Goal: Task Accomplishment & Management: Use online tool/utility

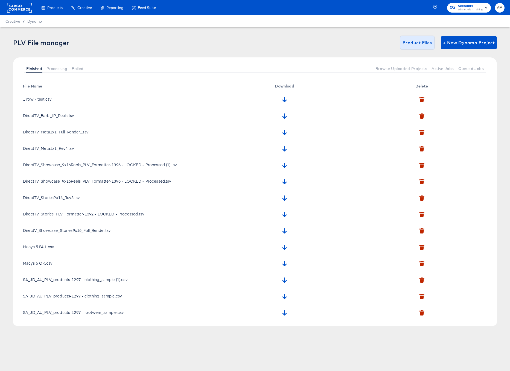
click at [411, 43] on span "Product Files" at bounding box center [417, 43] width 30 height 8
click at [13, 23] on span "Creative" at bounding box center [12, 21] width 14 height 4
click at [32, 22] on span "Dynamo" at bounding box center [34, 21] width 14 height 4
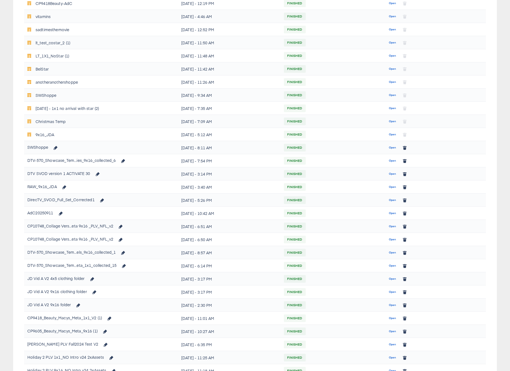
scroll to position [192, 0]
click at [392, 161] on span "Open" at bounding box center [392, 160] width 7 height 5
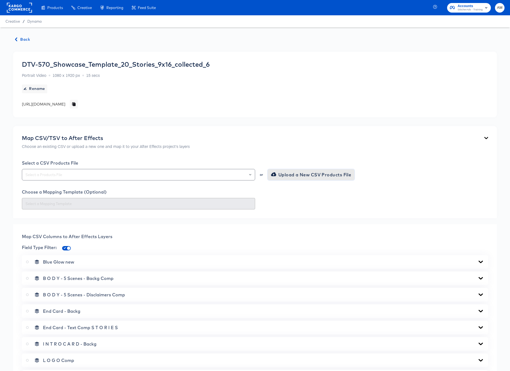
click at [301, 176] on span "Upload a New CSV Products File" at bounding box center [311, 175] width 79 height 8
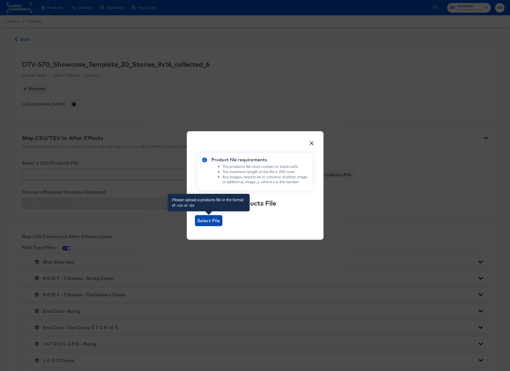
click at [209, 220] on span "Select File" at bounding box center [208, 221] width 23 height 8
click at [195, 226] on input "Select File" at bounding box center [195, 226] width 0 height 0
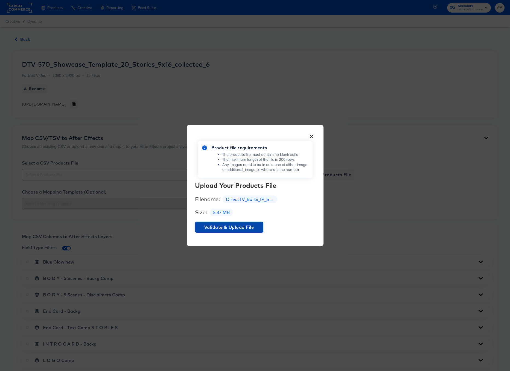
click at [222, 225] on span "Validate & Upload File" at bounding box center [229, 227] width 64 height 8
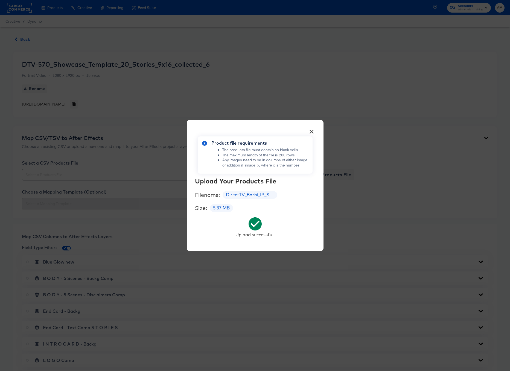
click at [311, 131] on button "×" at bounding box center [312, 130] width 10 height 10
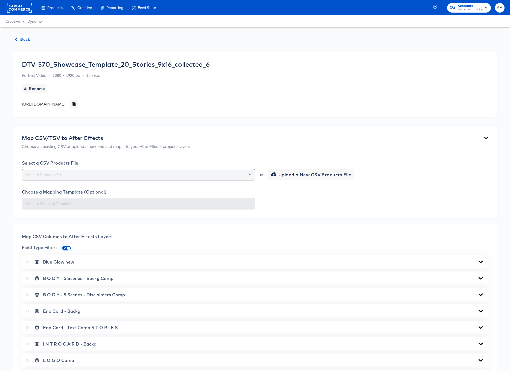
click at [165, 177] on input "text" at bounding box center [138, 175] width 228 height 6
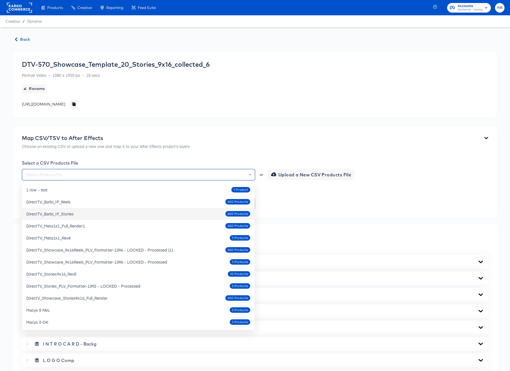
click at [68, 215] on div "DirectTV_Barbi_IP_Stories" at bounding box center [49, 213] width 47 height 5
type input "DirectTV_Barbi_IP_Stories"
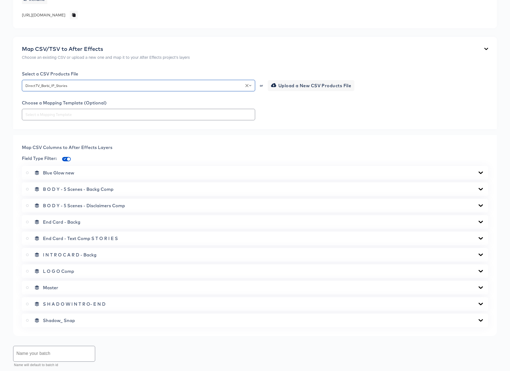
scroll to position [90, 0]
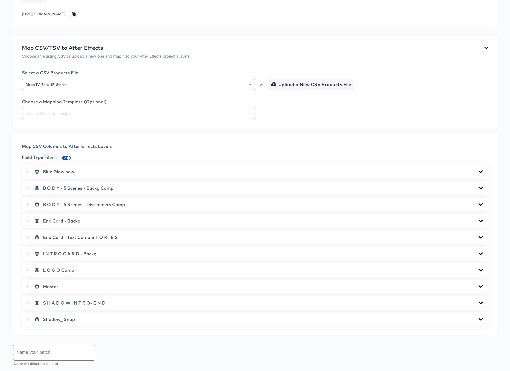
click at [479, 172] on icon at bounding box center [480, 171] width 7 height 4
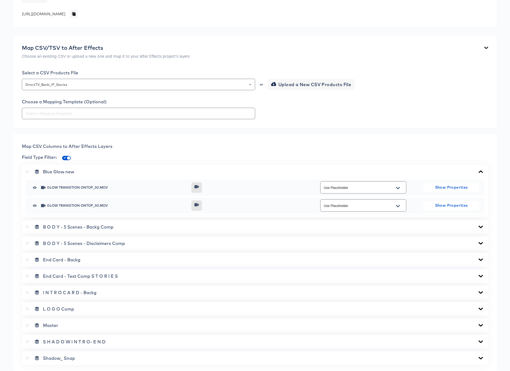
click at [482, 227] on icon at bounding box center [480, 227] width 7 height 4
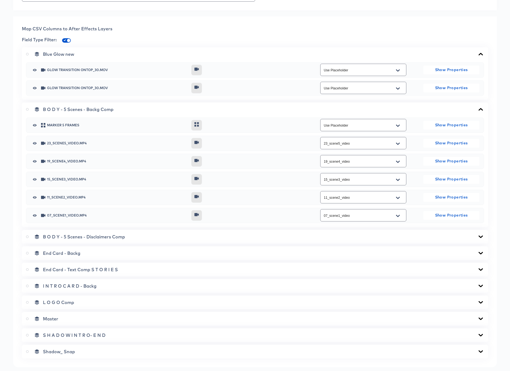
scroll to position [257, 0]
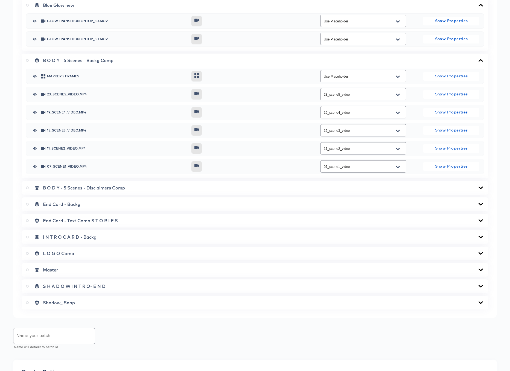
click at [480, 187] on icon at bounding box center [480, 187] width 4 height 2
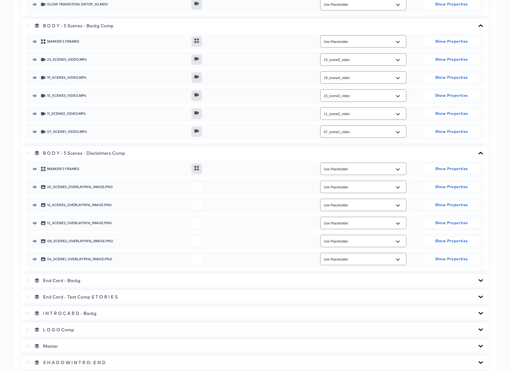
scroll to position [292, 0]
click at [396, 186] on icon "Open" at bounding box center [398, 187] width 4 height 4
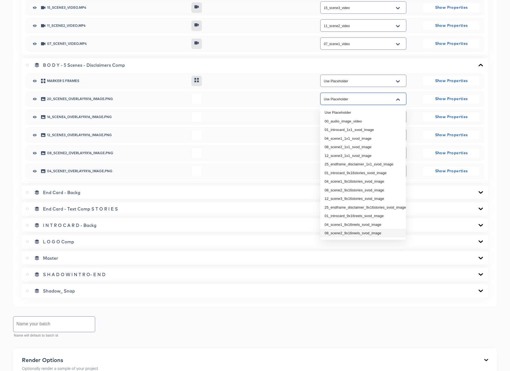
scroll to position [380, 0]
click at [414, 69] on div "B O D Y - 5 Scenes - Disclaimers Comp marker 5 Frames Use Placeholder Show Prop…" at bounding box center [255, 119] width 466 height 125
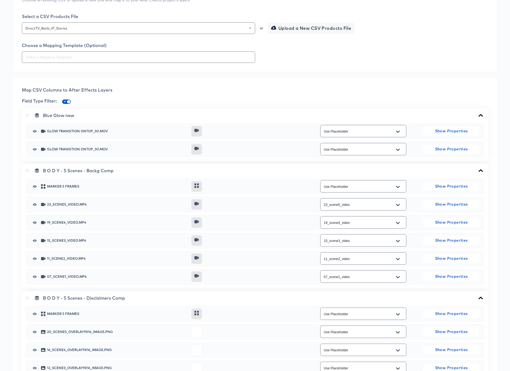
scroll to position [0, 0]
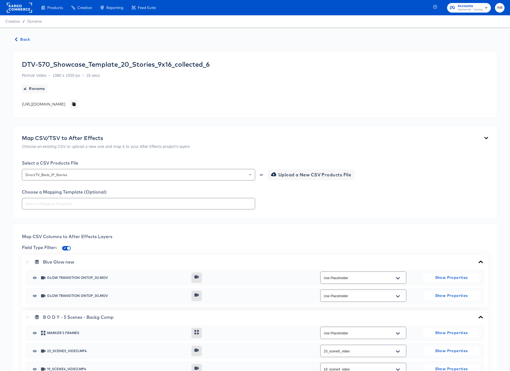
click at [23, 38] on span "Back" at bounding box center [22, 39] width 15 height 7
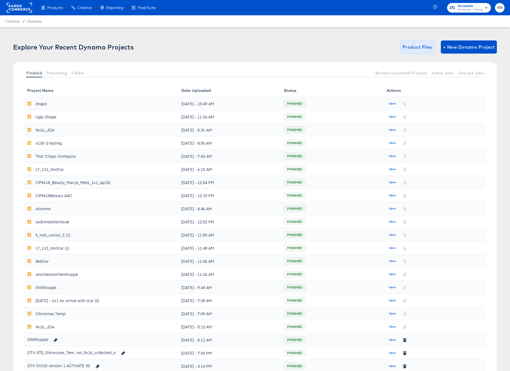
click at [410, 46] on span "Product Files" at bounding box center [417, 47] width 30 height 8
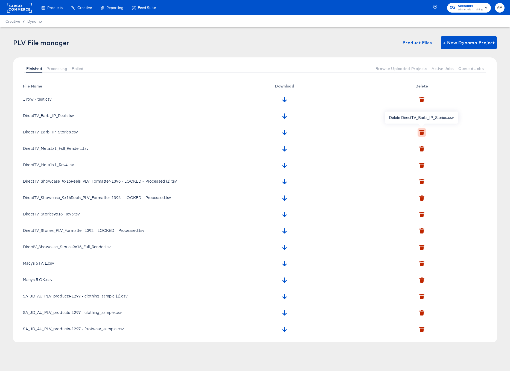
click at [421, 132] on icon "button" at bounding box center [421, 133] width 4 height 4
click at [414, 158] on icon "button" at bounding box center [414, 157] width 4 height 3
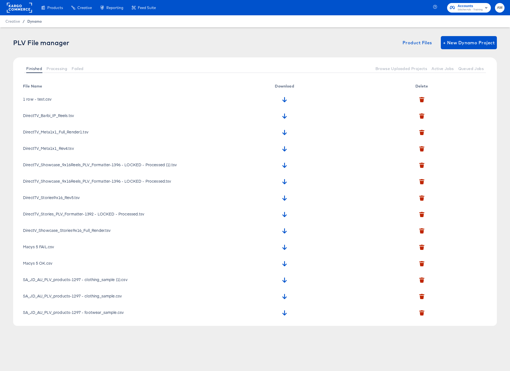
click at [33, 22] on span "Dynamo" at bounding box center [34, 21] width 14 height 4
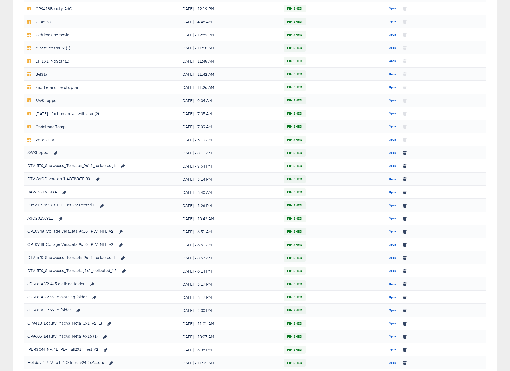
scroll to position [226, 0]
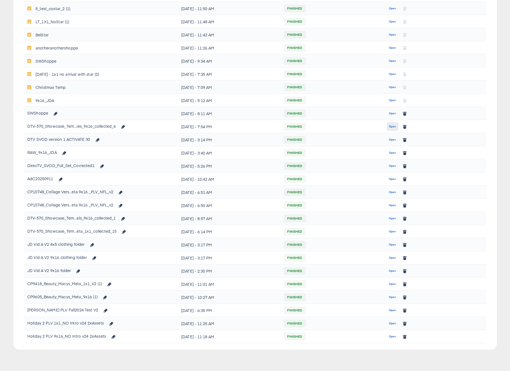
click at [393, 126] on span "Open" at bounding box center [392, 126] width 7 height 5
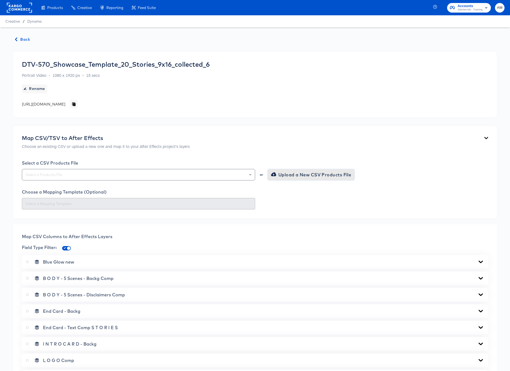
click at [283, 176] on span "Upload a New CSV Products File" at bounding box center [311, 175] width 79 height 8
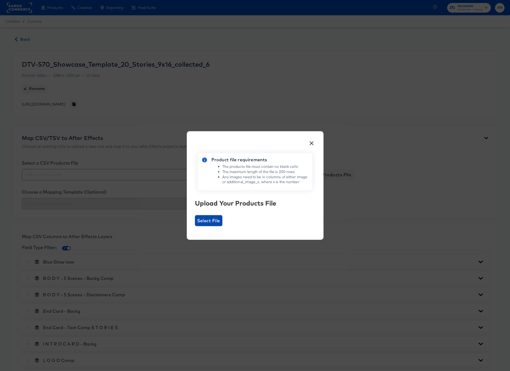
click at [196, 222] on span "Select File" at bounding box center [208, 220] width 27 height 11
click at [195, 226] on input "Select File" at bounding box center [195, 226] width 0 height 0
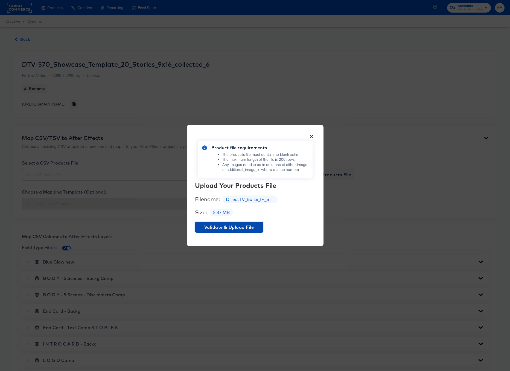
click at [245, 223] on span "Validate & Upload File" at bounding box center [229, 227] width 64 height 8
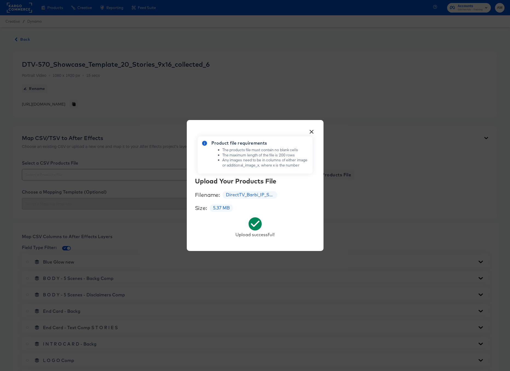
click at [313, 131] on button "×" at bounding box center [312, 130] width 10 height 10
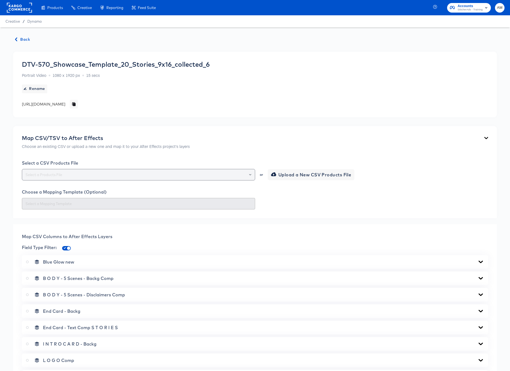
click at [224, 174] on input "text" at bounding box center [138, 175] width 228 height 6
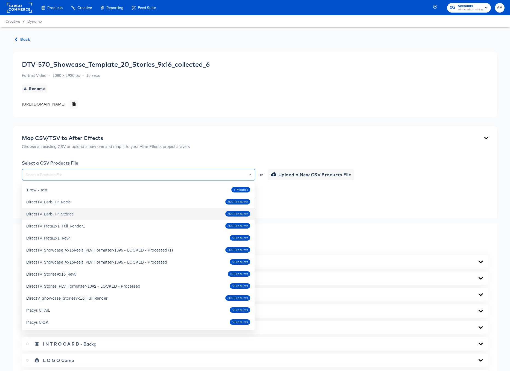
click at [71, 214] on div "DirectTV_Barbi_IP_Stories" at bounding box center [49, 213] width 47 height 5
type input "DirectTV_Barbi_IP_Stories"
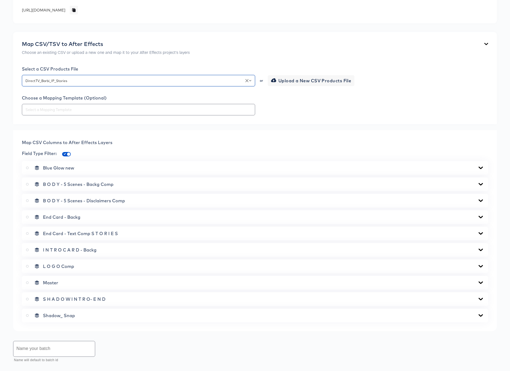
scroll to position [131, 0]
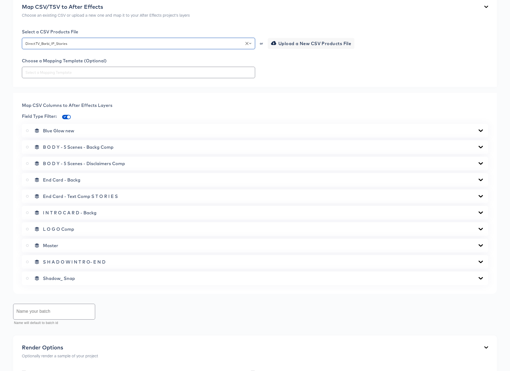
click at [482, 147] on icon at bounding box center [480, 147] width 7 height 4
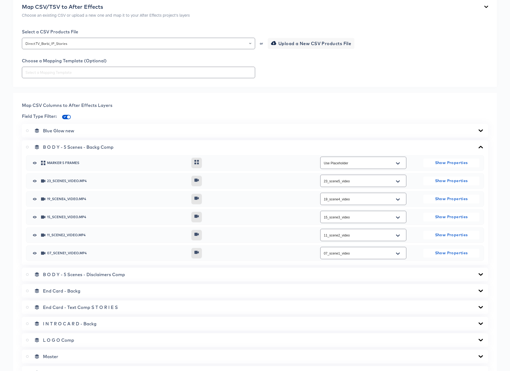
click at [482, 147] on icon at bounding box center [480, 147] width 4 height 2
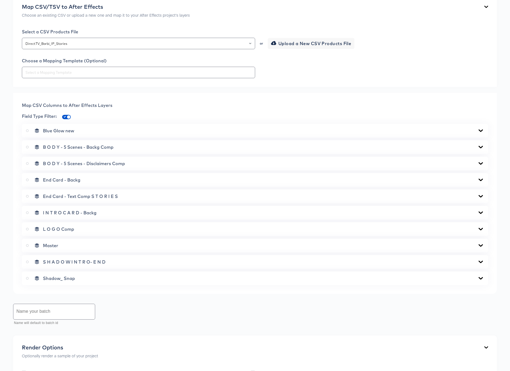
click at [480, 163] on icon at bounding box center [480, 163] width 4 height 2
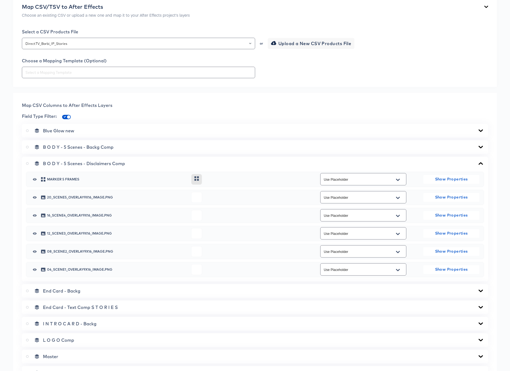
click at [396, 197] on icon "Open" at bounding box center [398, 197] width 4 height 2
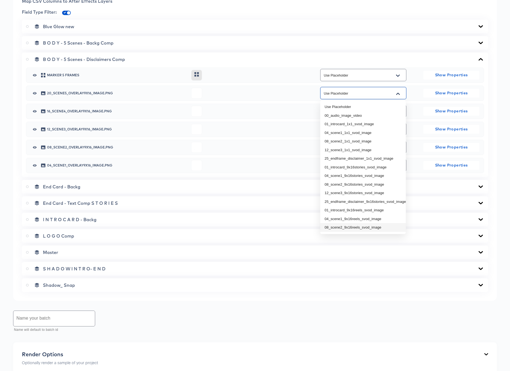
scroll to position [225, 0]
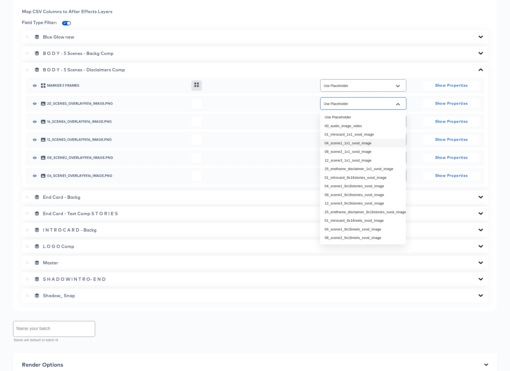
click at [440, 11] on div "Map CSV Columns to After Effects Layers" at bounding box center [255, 11] width 466 height 7
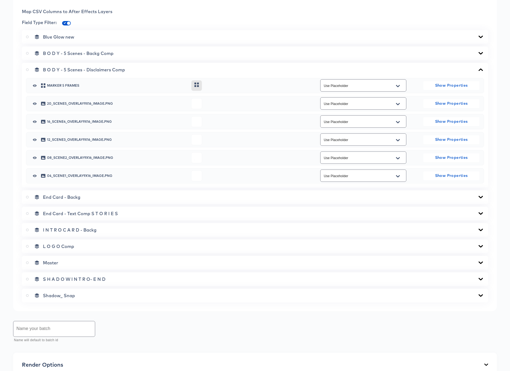
scroll to position [0, 0]
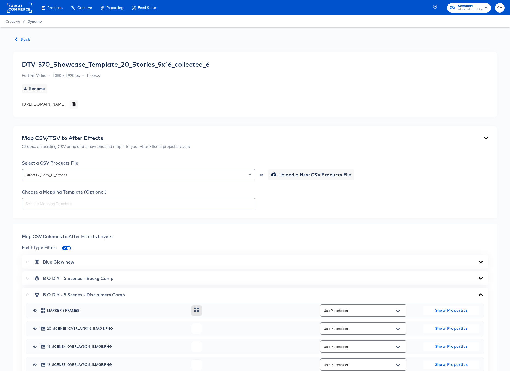
click at [36, 21] on span "Dynamo" at bounding box center [34, 21] width 14 height 4
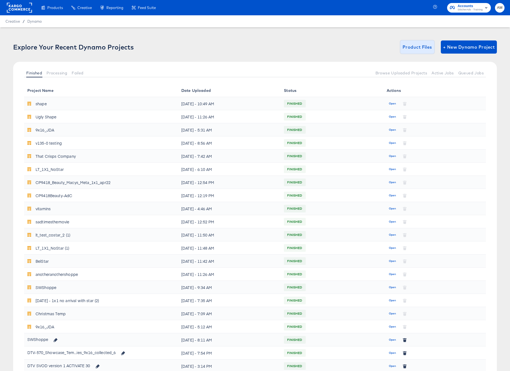
click at [413, 47] on span "Product Files" at bounding box center [417, 47] width 30 height 8
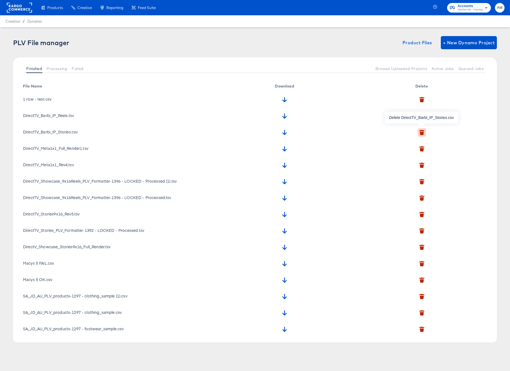
click at [421, 134] on icon "button" at bounding box center [421, 133] width 4 height 4
click at [415, 160] on icon "button" at bounding box center [414, 159] width 4 height 4
